Goal: Task Accomplishment & Management: Manage account settings

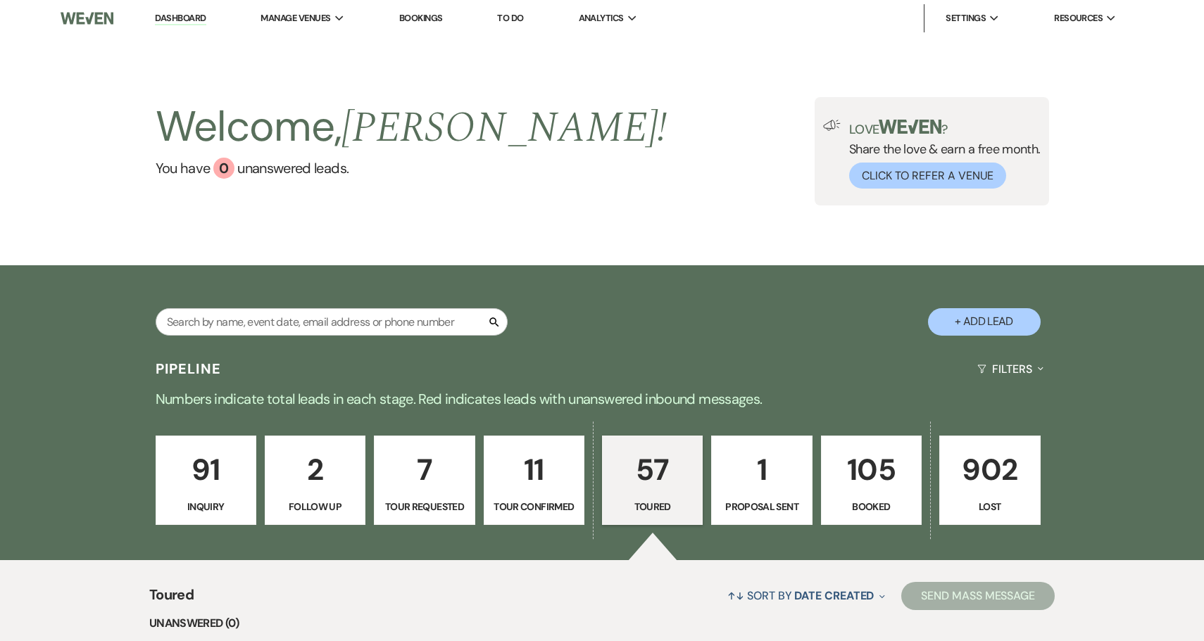
select select "5"
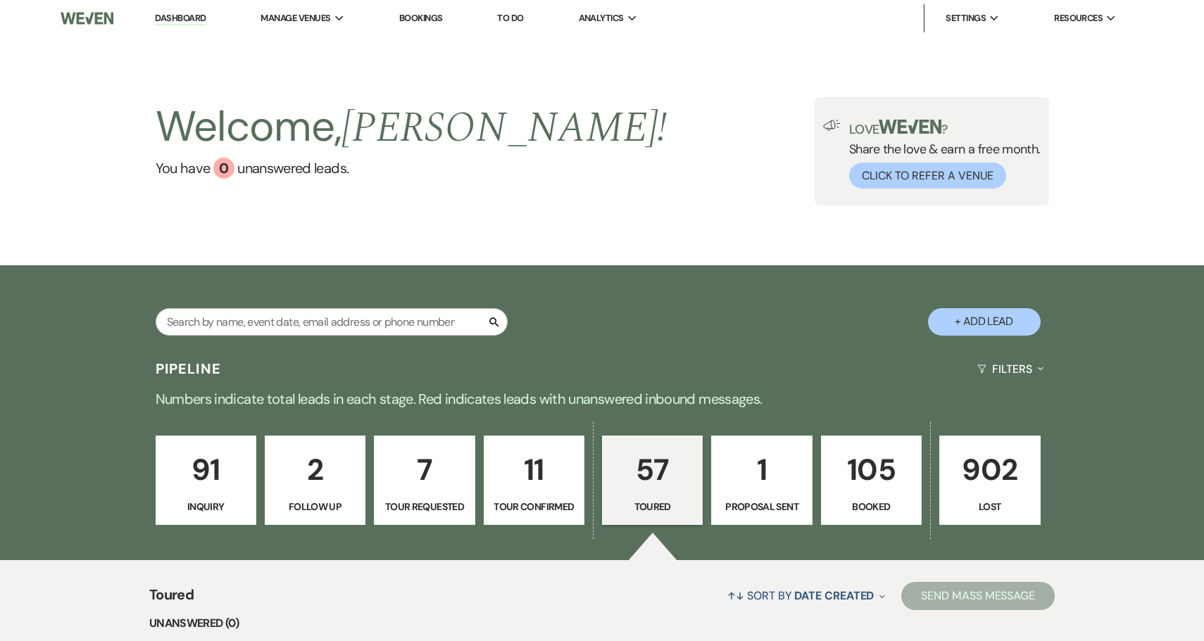
select select "5"
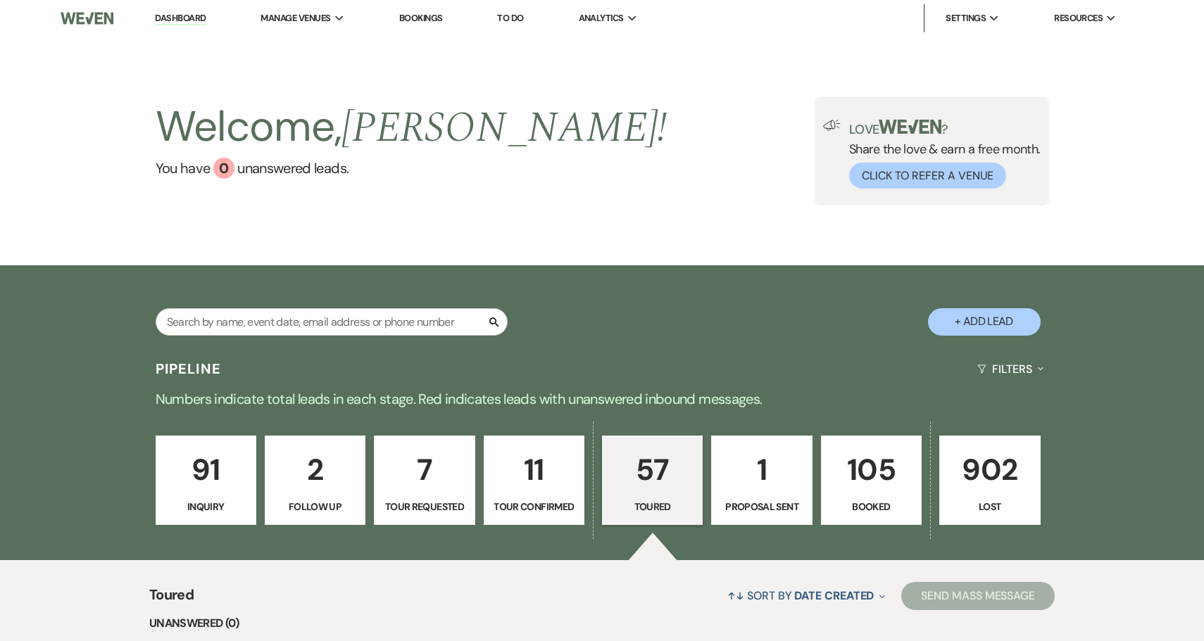
select select "5"
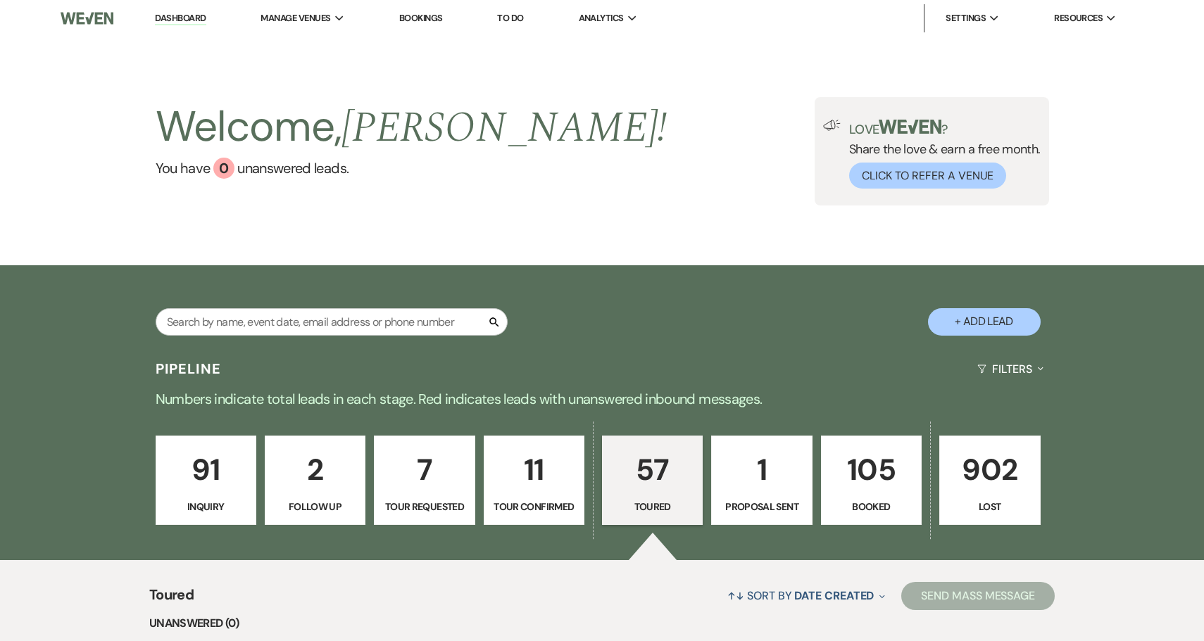
select select "5"
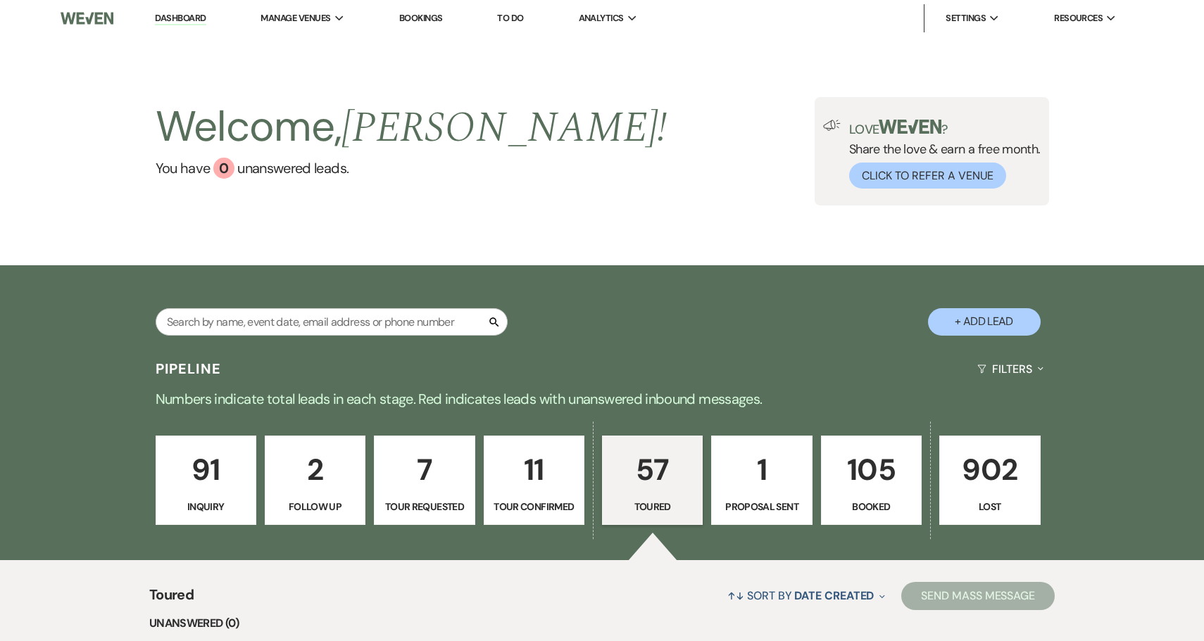
select select "5"
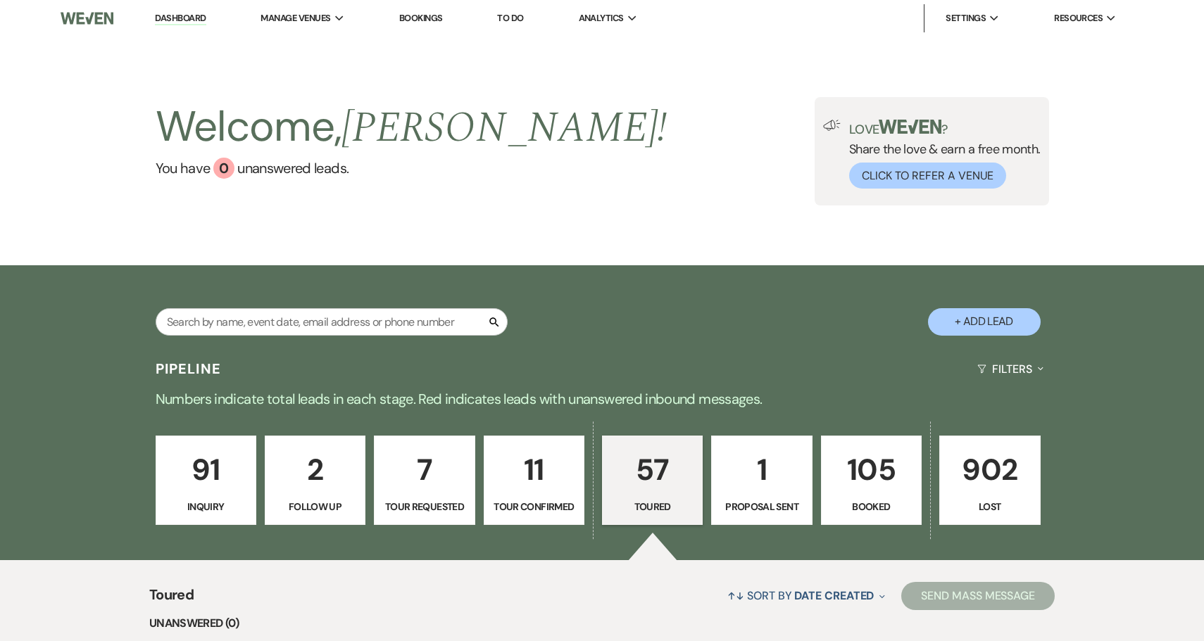
select select "5"
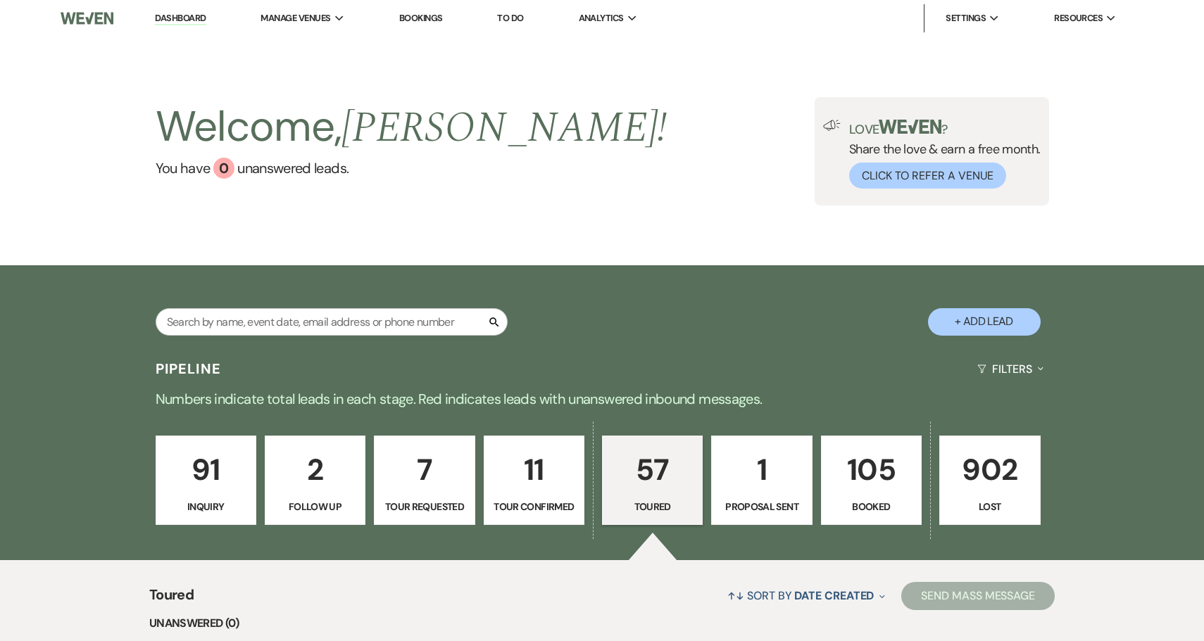
select select "5"
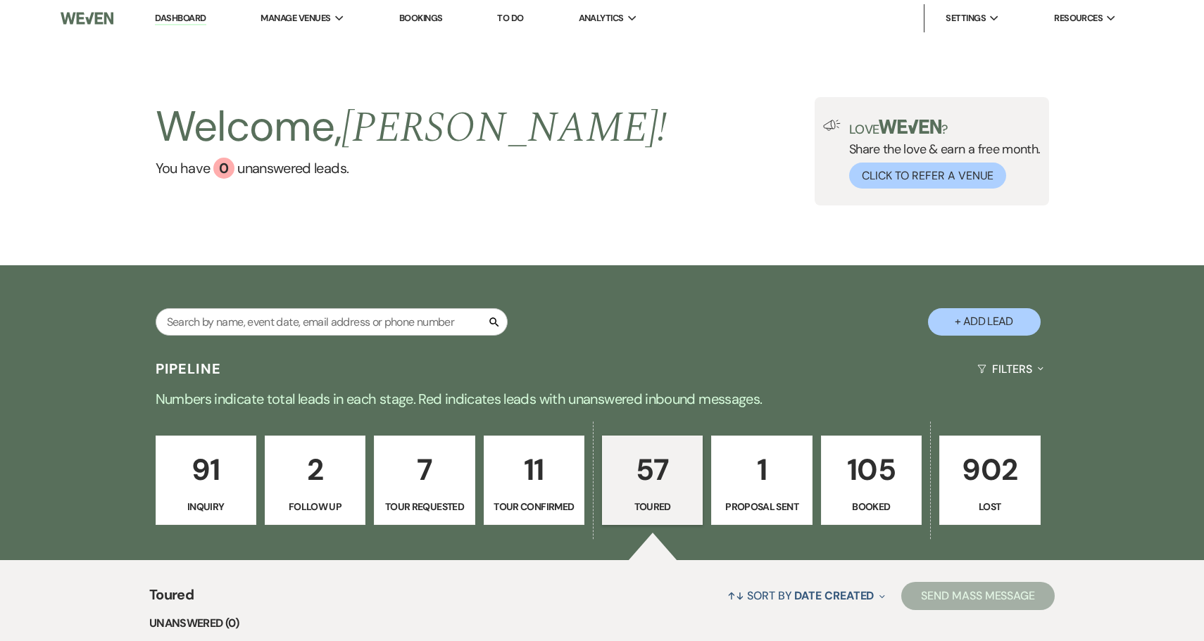
select select "5"
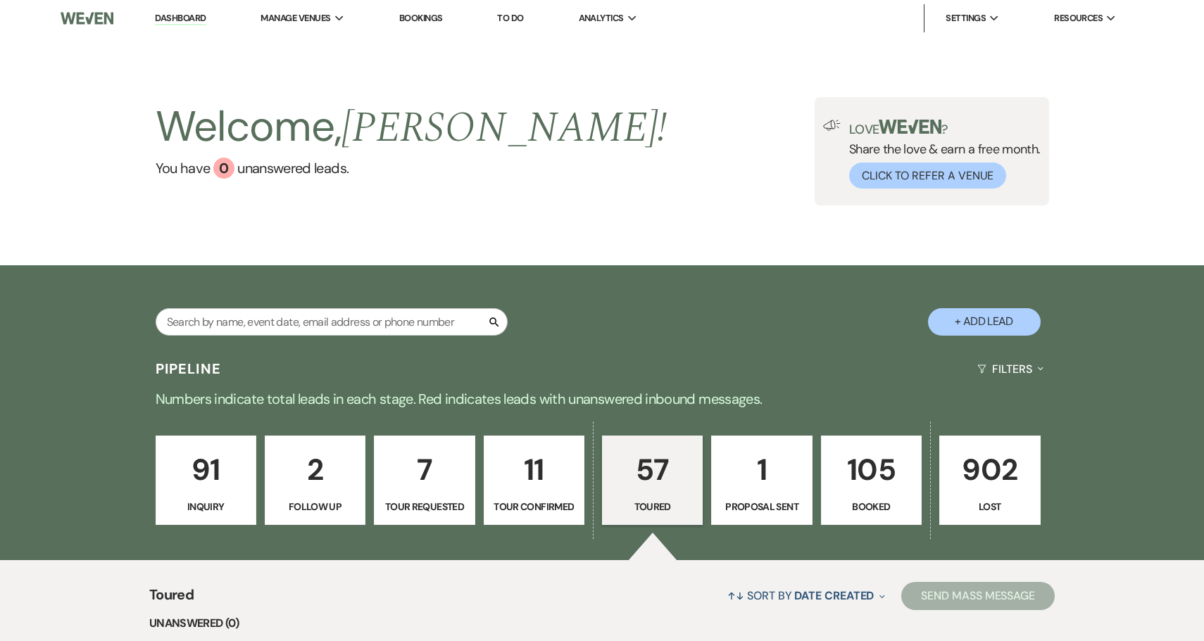
select select "5"
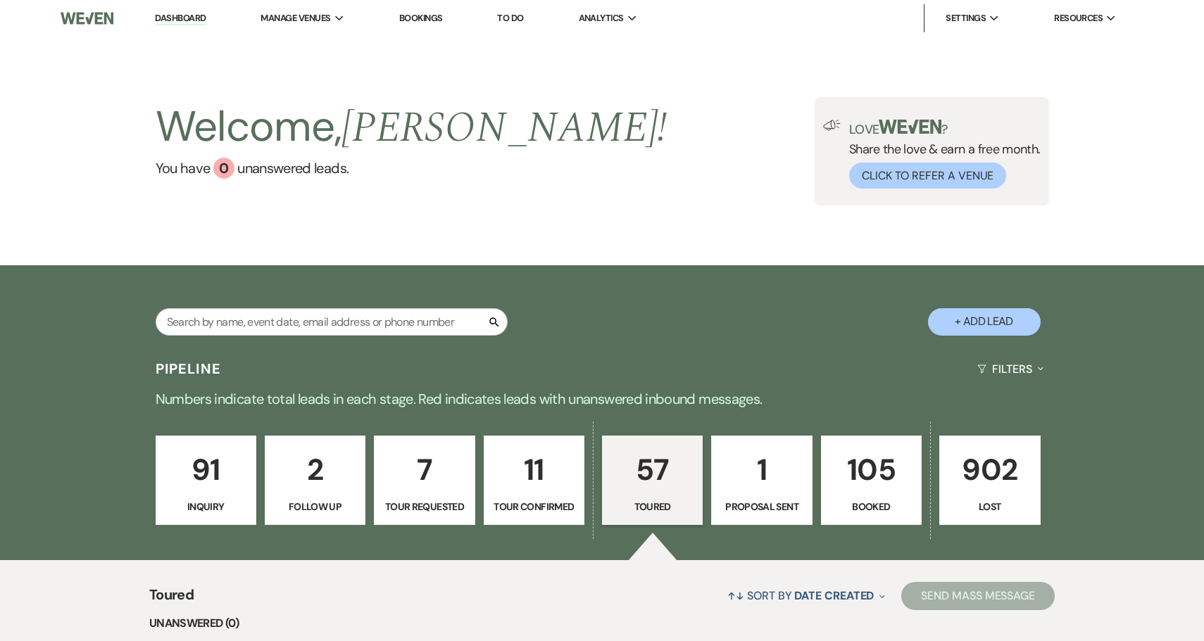
select select "5"
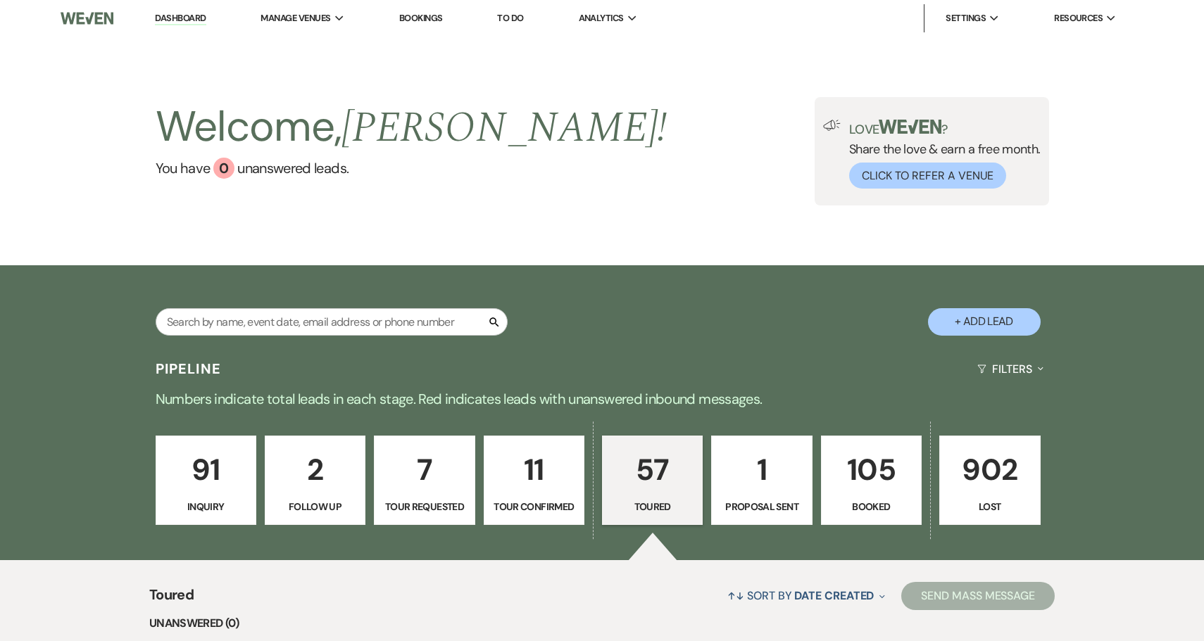
select select "5"
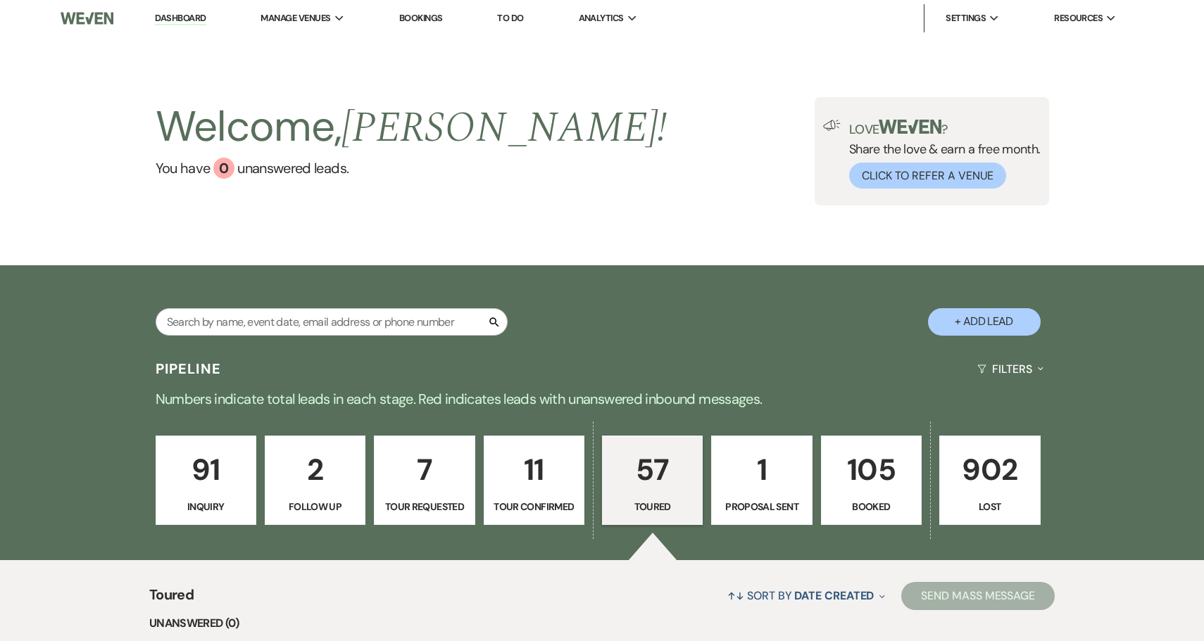
select select "5"
click at [871, 478] on p "105" at bounding box center [871, 469] width 82 height 47
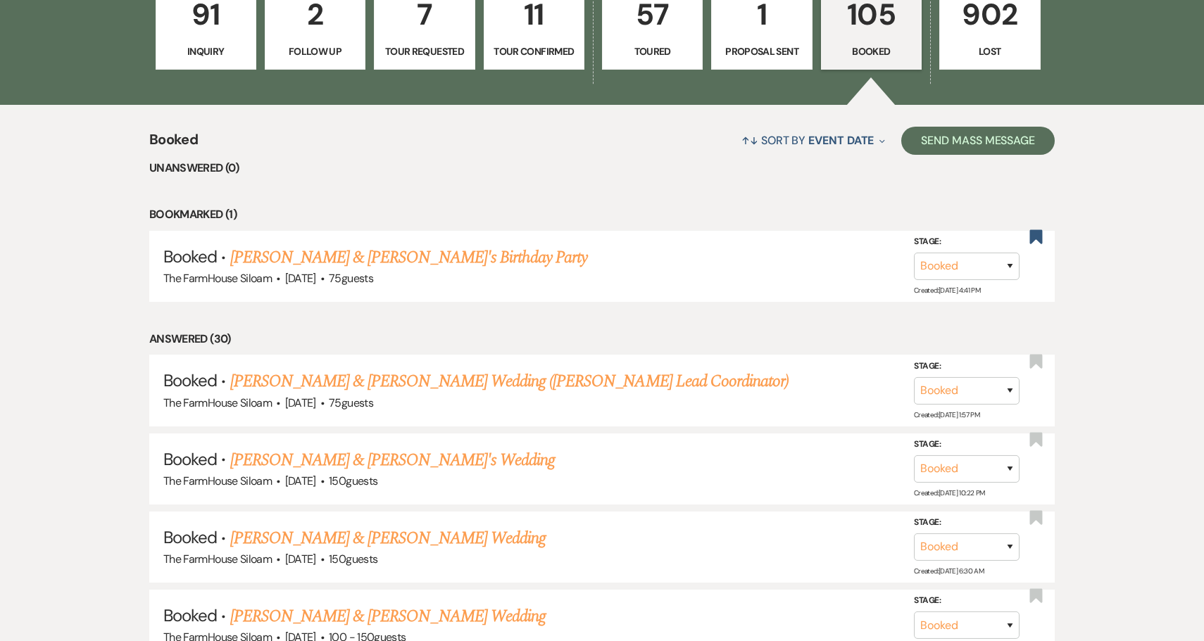
scroll to position [510, 0]
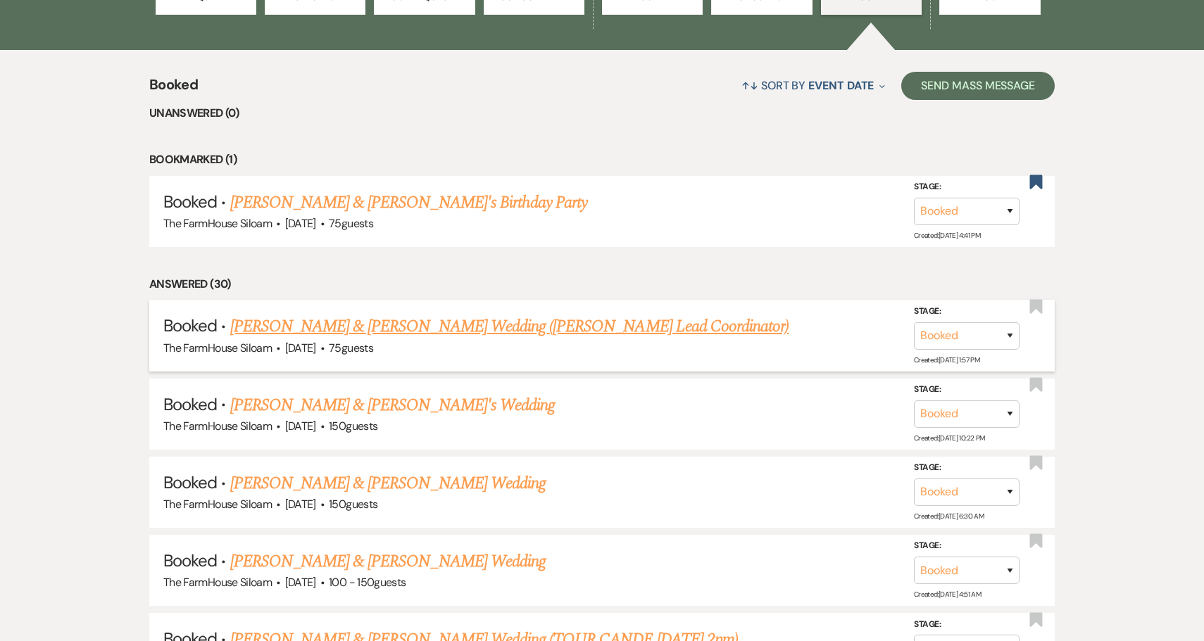
click at [431, 320] on link "[PERSON_NAME] & [PERSON_NAME] Wedding ([PERSON_NAME] Lead Coordinator)" at bounding box center [509, 326] width 559 height 25
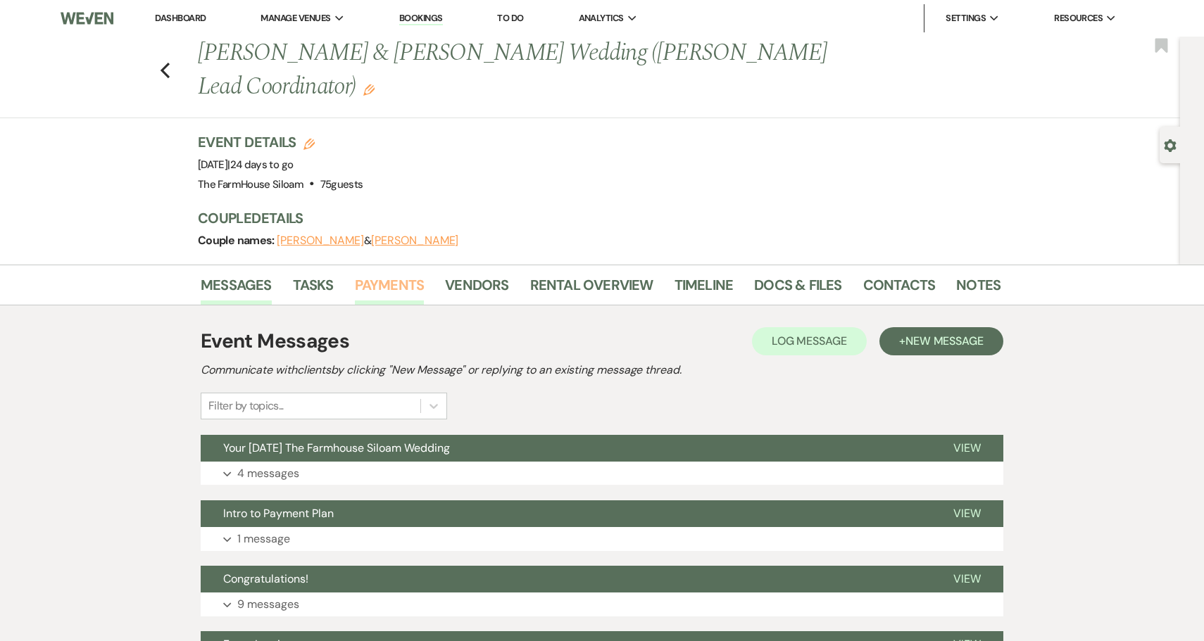
click at [375, 274] on link "Payments" at bounding box center [390, 289] width 70 height 31
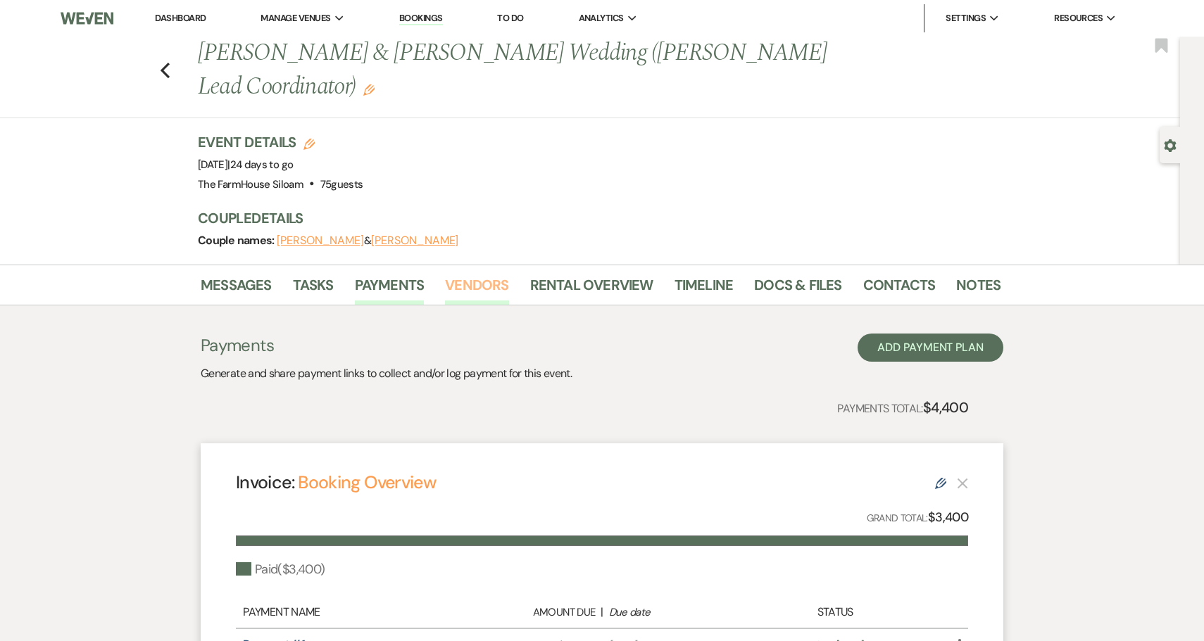
click at [480, 274] on link "Vendors" at bounding box center [476, 289] width 63 height 31
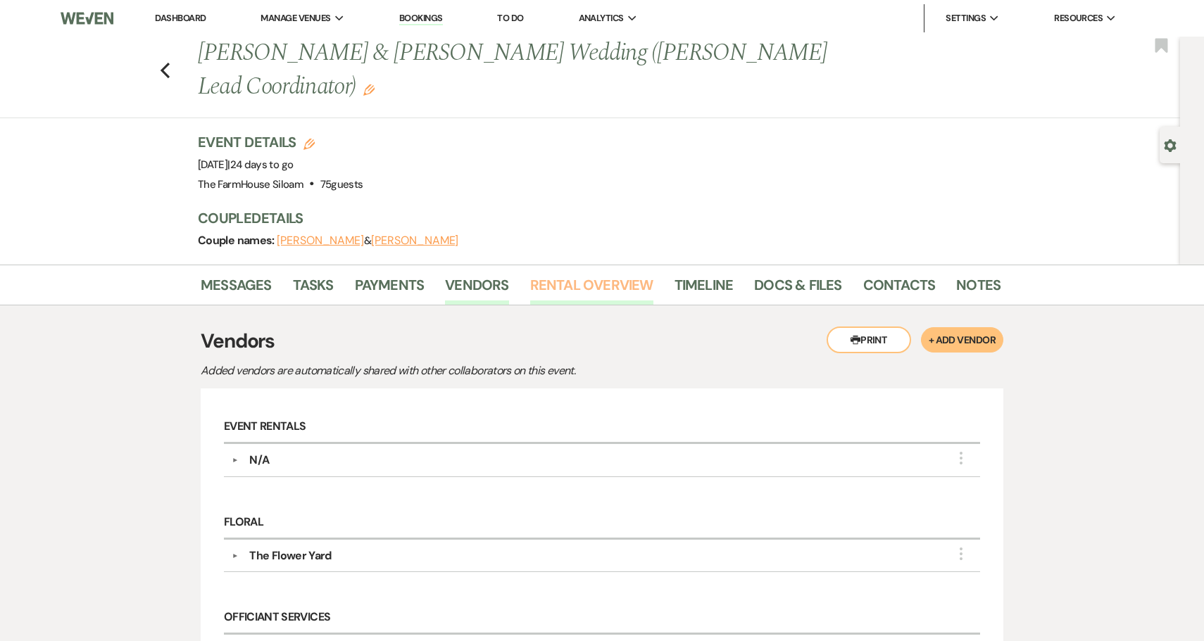
click at [577, 274] on link "Rental Overview" at bounding box center [591, 289] width 123 height 31
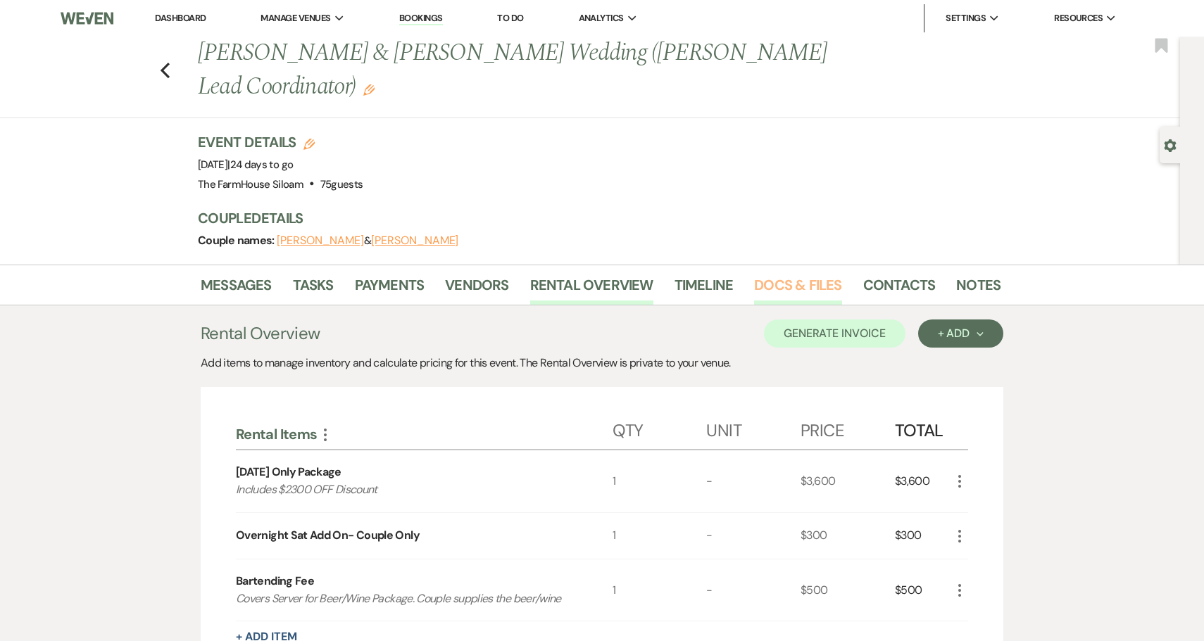
click at [778, 274] on link "Docs & Files" at bounding box center [797, 289] width 87 height 31
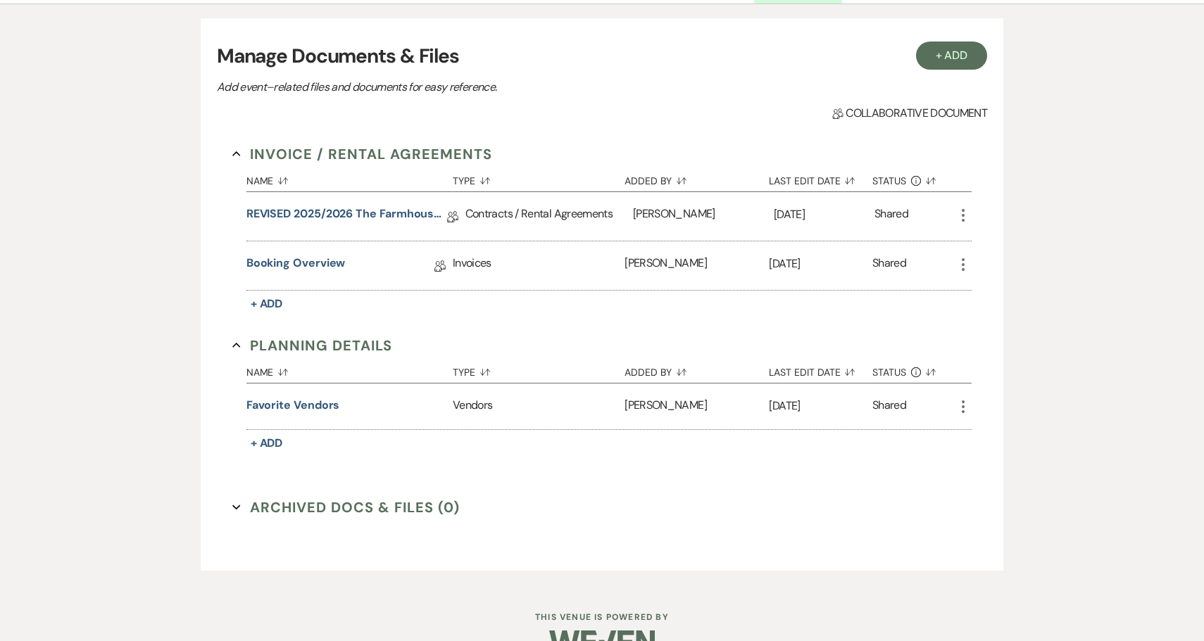
scroll to position [301, 0]
click at [315, 206] on link "REVISED 2025/2026 The Farmhouse [GEOGRAPHIC_DATA] Contract" at bounding box center [346, 217] width 201 height 22
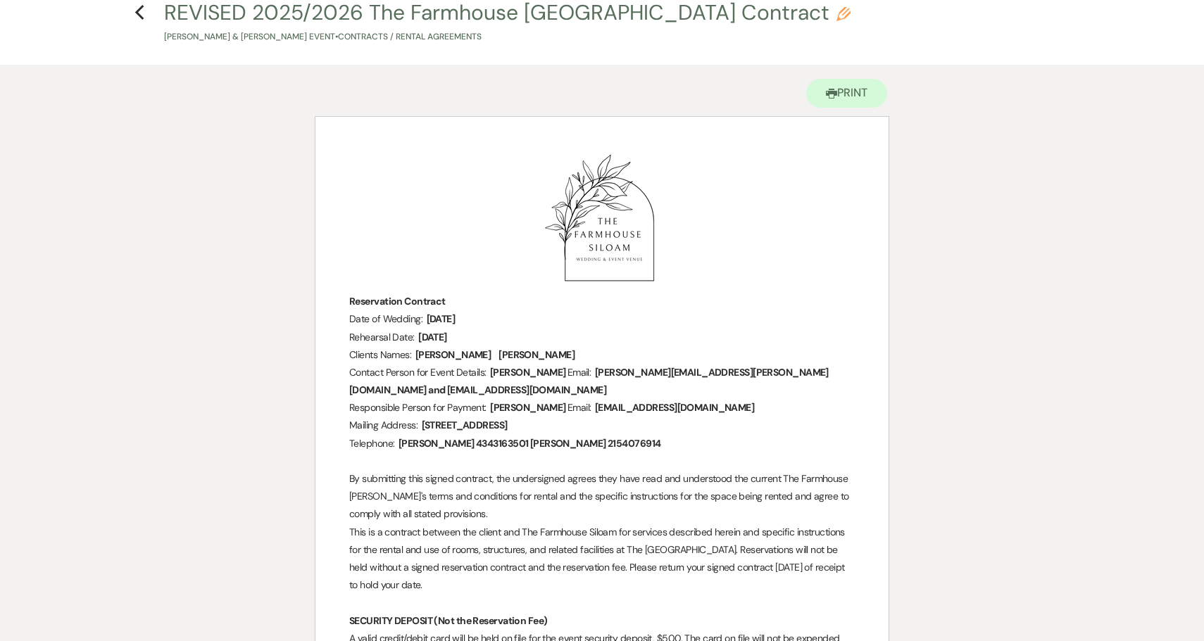
scroll to position [77, 0]
